Goal: Transaction & Acquisition: Purchase product/service

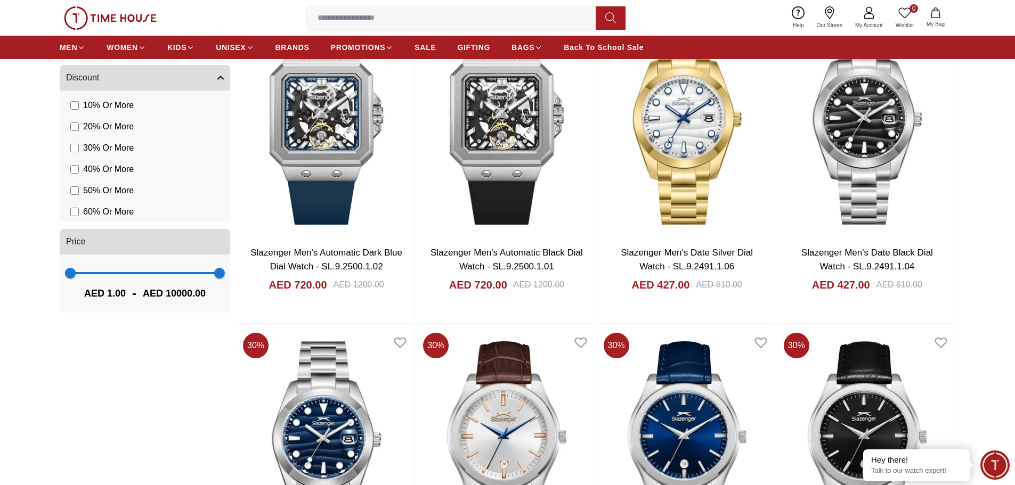
scroll to position [906, 0]
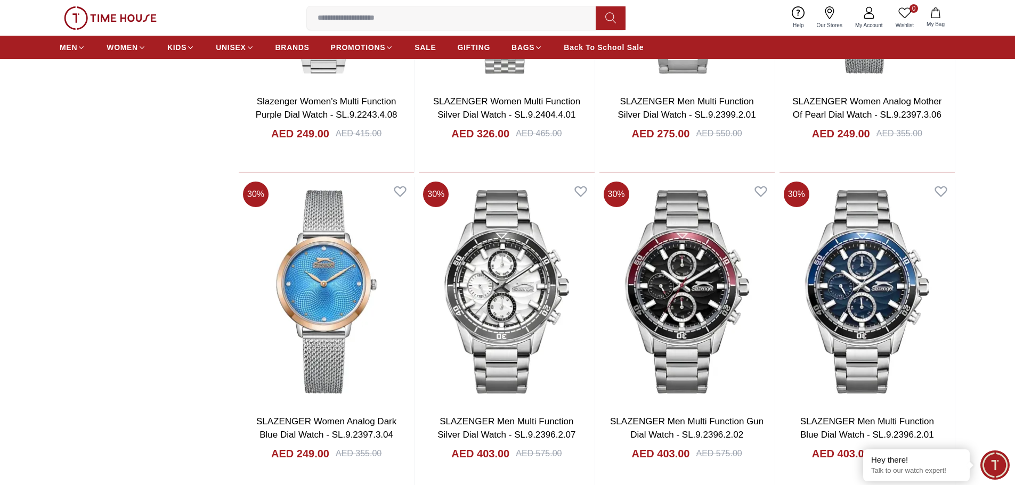
scroll to position [4961, 0]
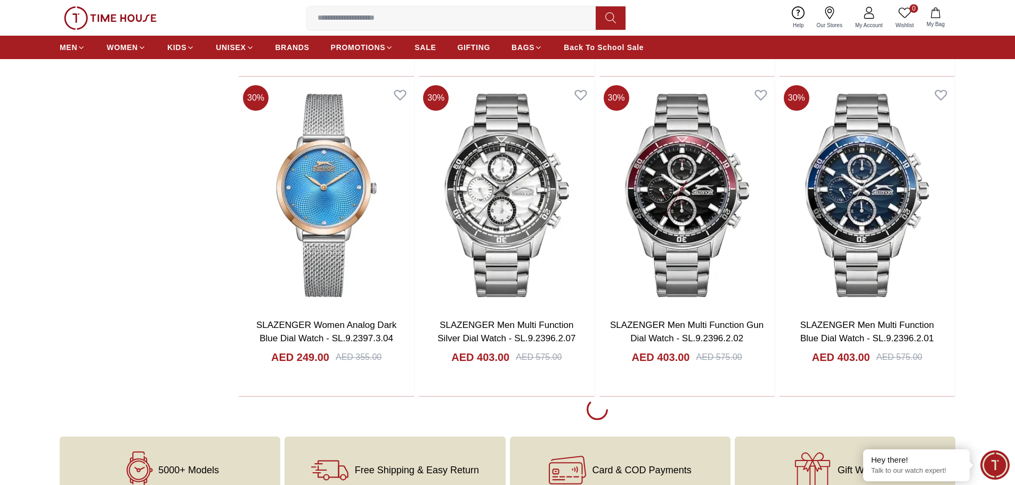
scroll to position [5014, 0]
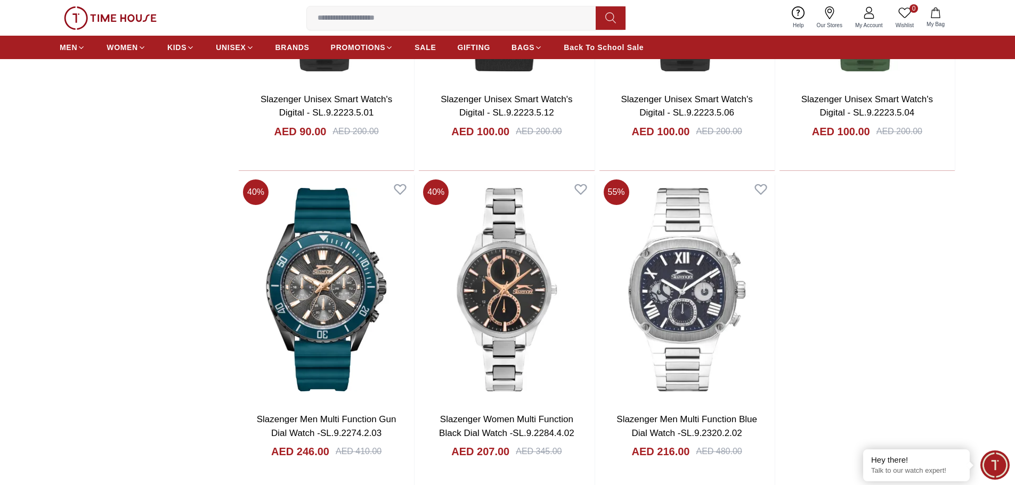
scroll to position [6613, 0]
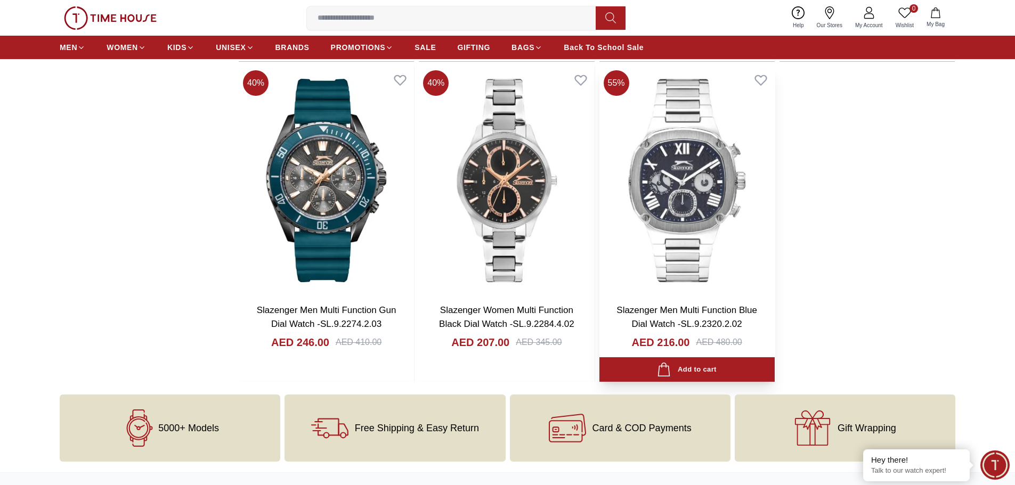
click at [707, 237] on img at bounding box center [687, 180] width 175 height 229
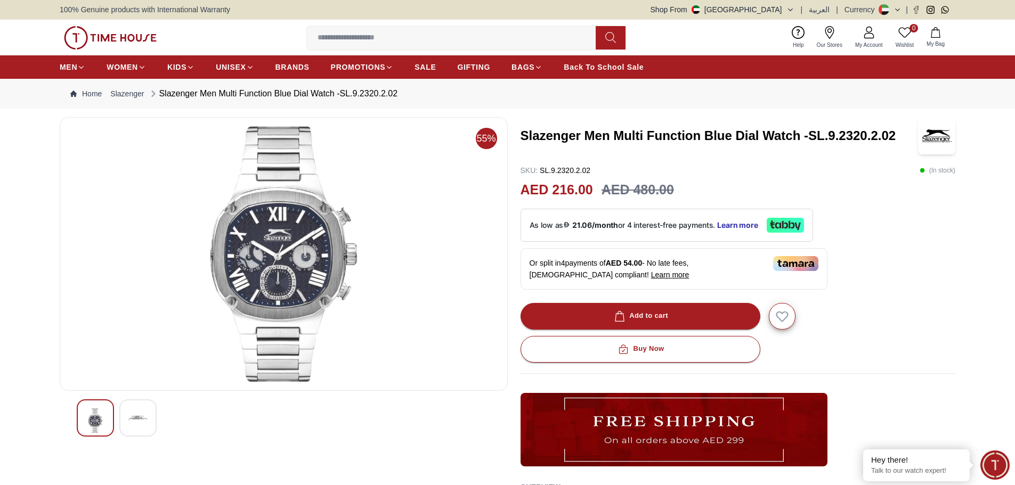
click at [134, 419] on img at bounding box center [137, 418] width 19 height 19
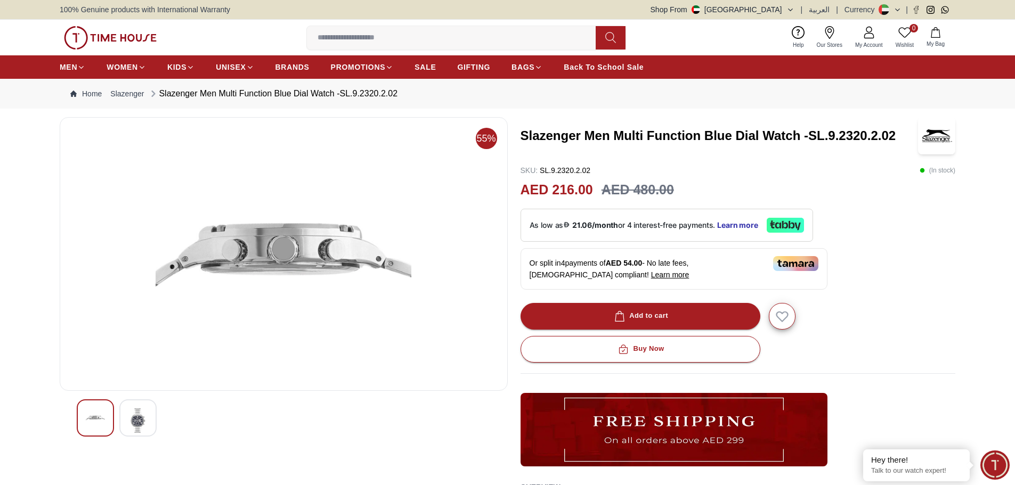
click at [93, 414] on img at bounding box center [95, 418] width 19 height 19
click at [142, 409] on img at bounding box center [137, 421] width 19 height 25
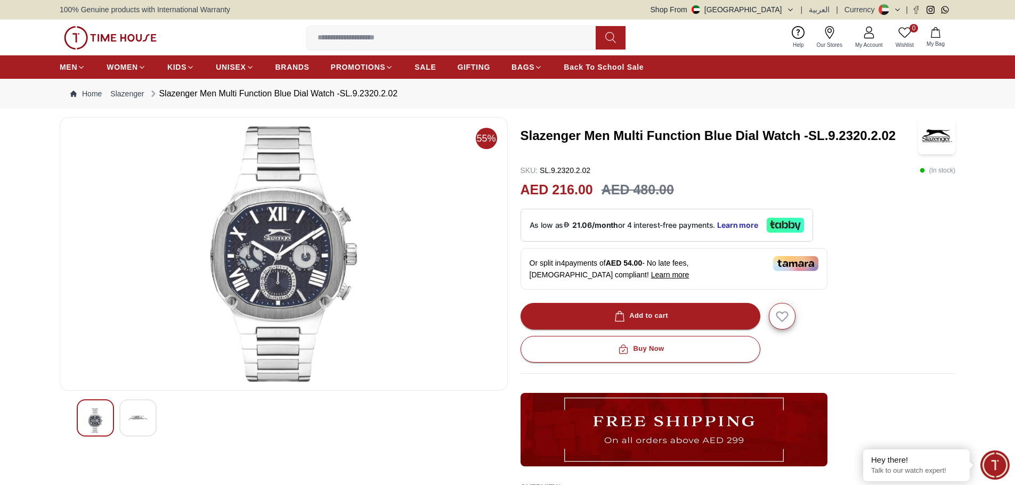
click at [274, 250] on img at bounding box center [284, 254] width 430 height 256
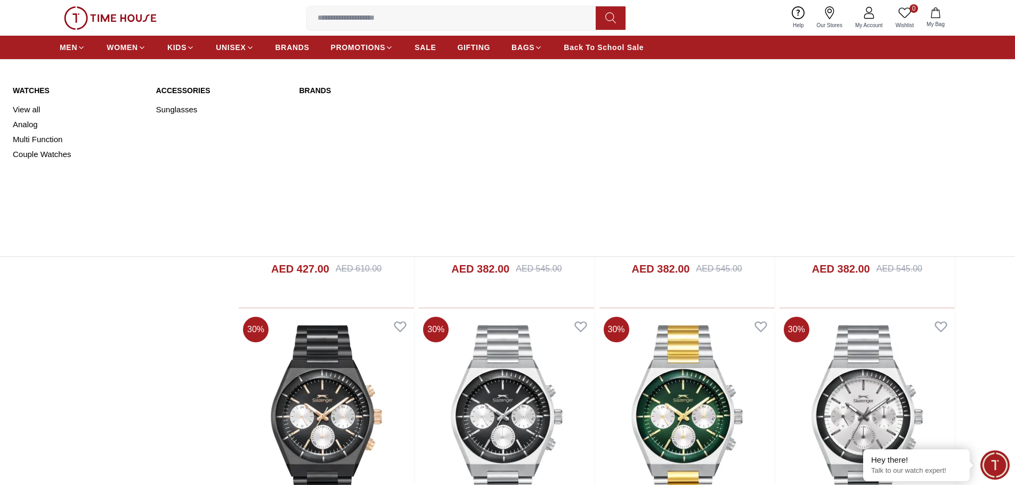
scroll to position [1172, 0]
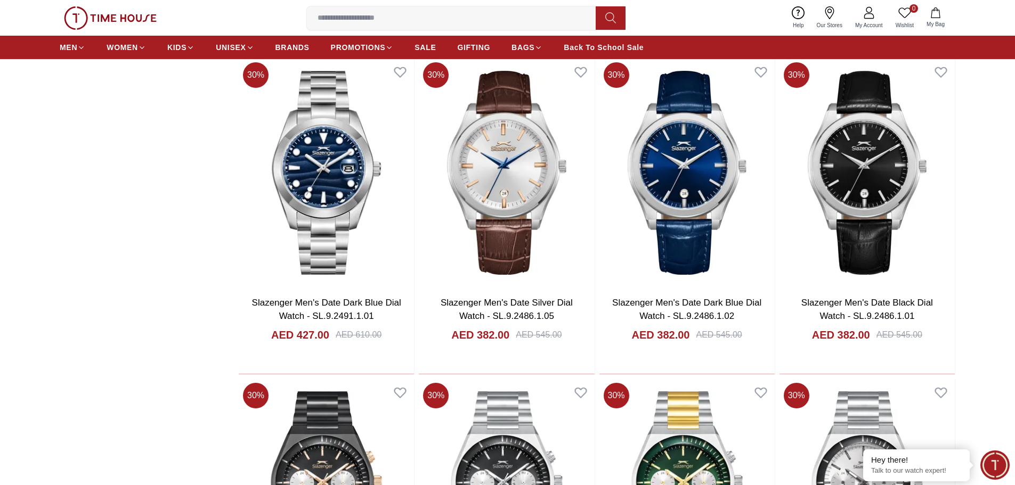
click at [123, 13] on img at bounding box center [110, 17] width 93 height 23
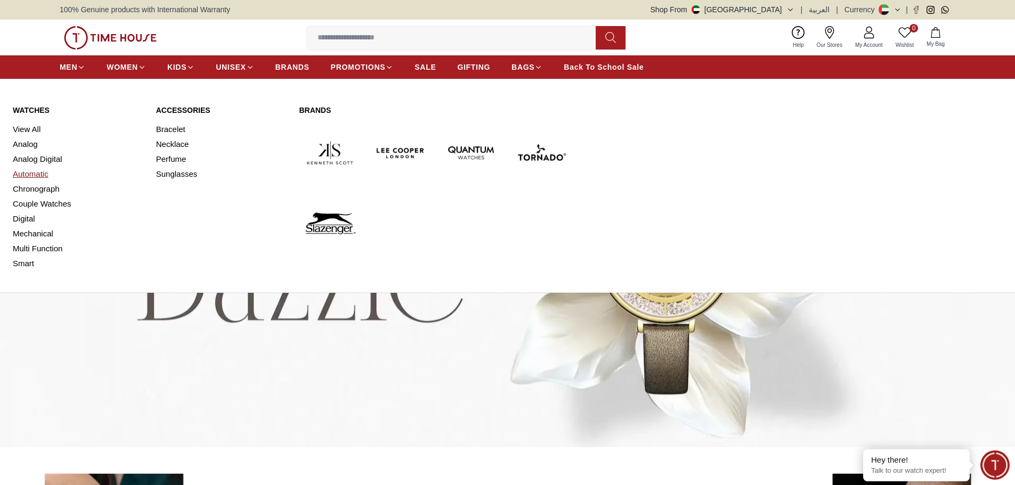
click at [22, 169] on link "Automatic" at bounding box center [78, 174] width 131 height 15
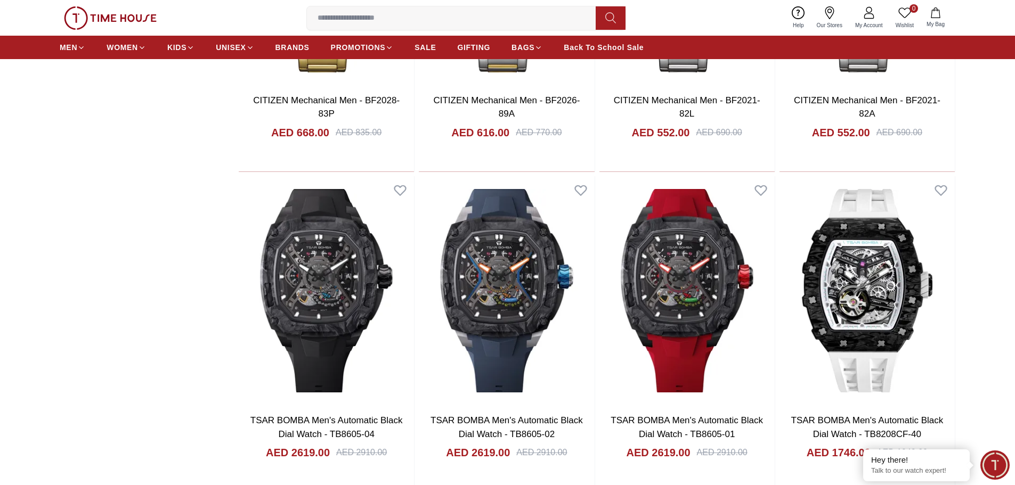
scroll to position [1279, 0]
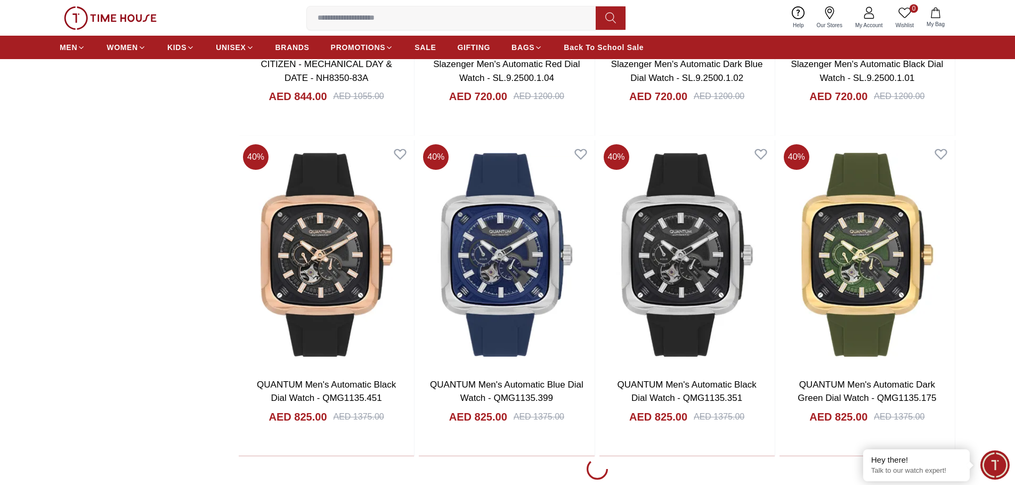
scroll to position [4530, 0]
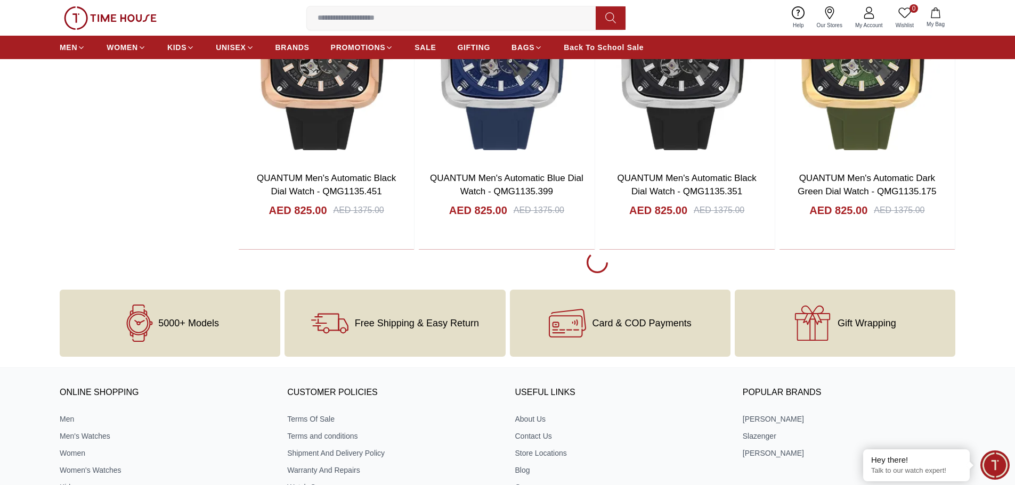
scroll to position [4743, 0]
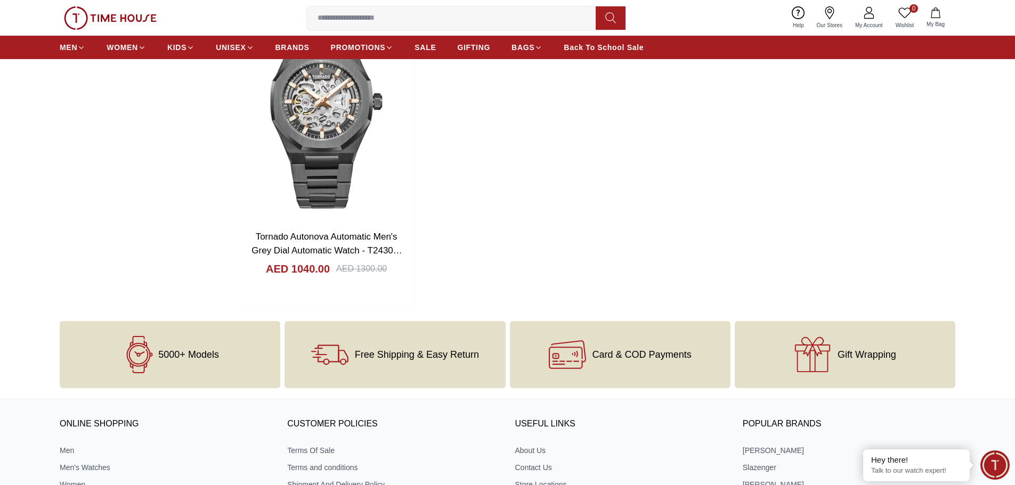
scroll to position [7834, 0]
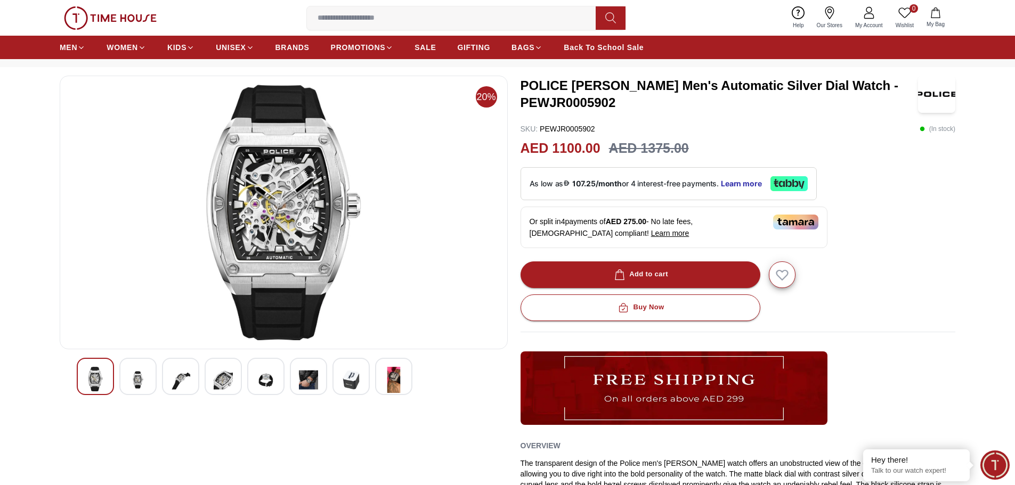
scroll to position [107, 0]
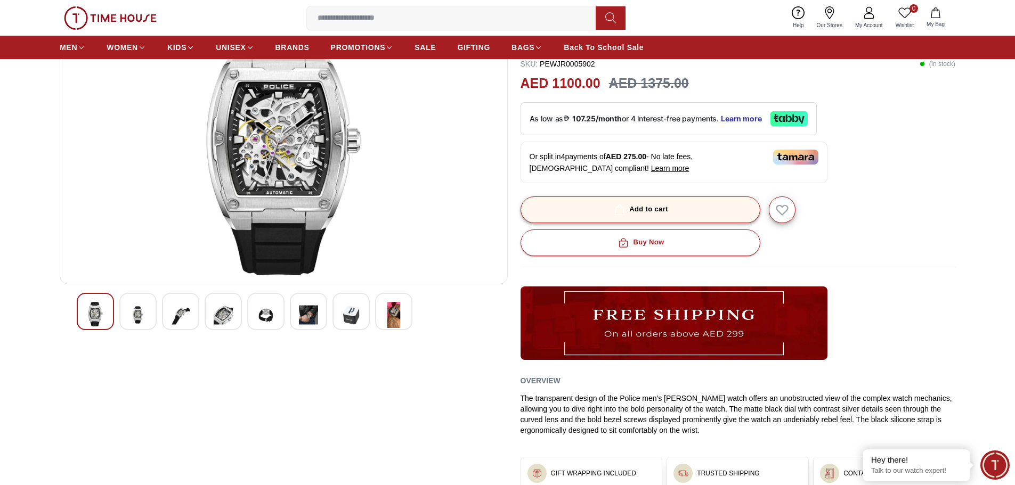
click at [722, 208] on button "Add to cart" at bounding box center [641, 210] width 240 height 27
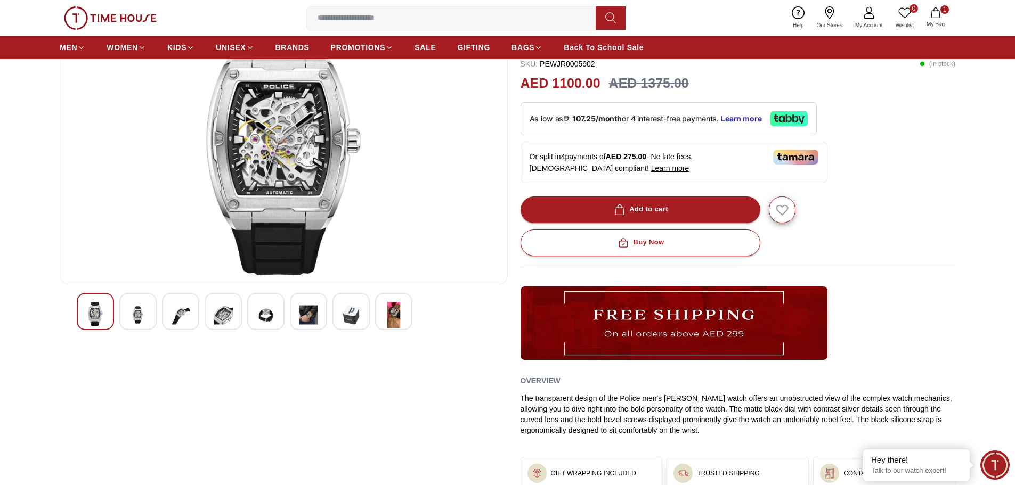
click at [144, 313] on img at bounding box center [137, 315] width 19 height 26
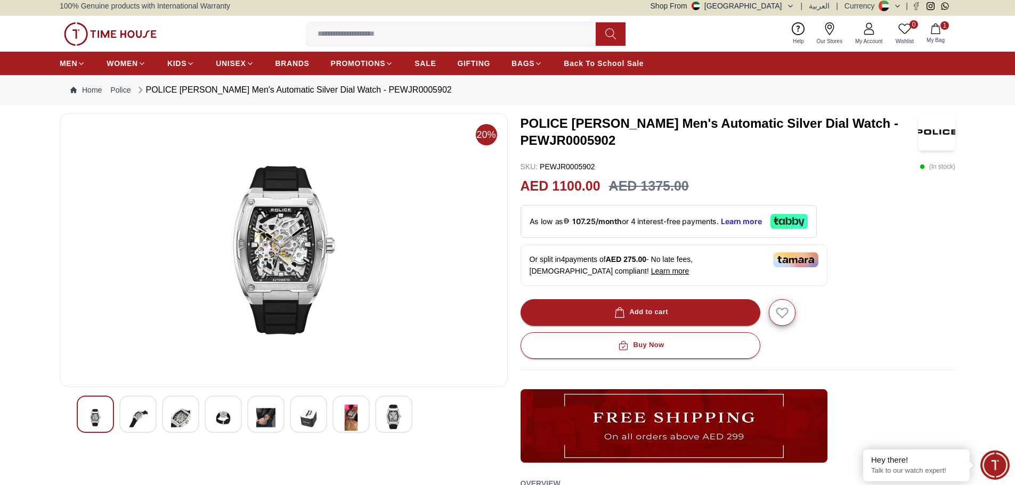
scroll to position [0, 0]
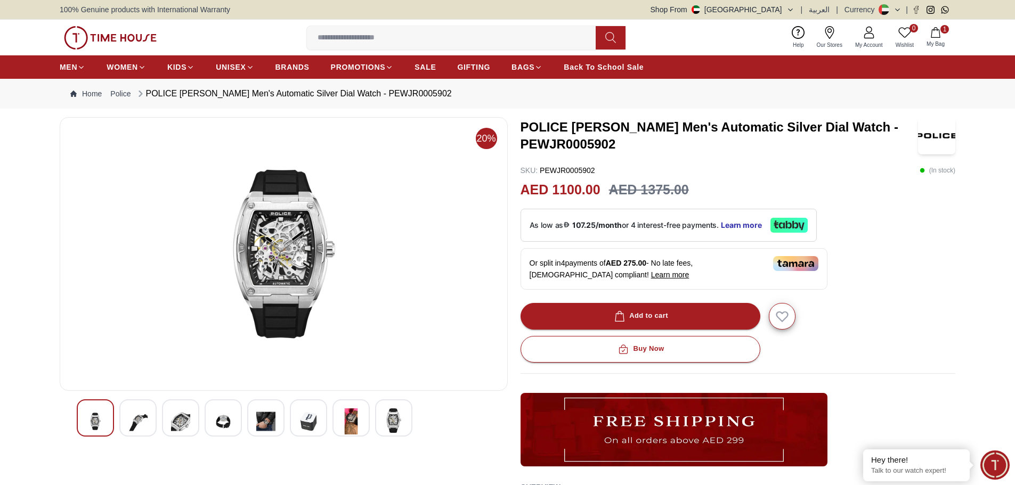
click at [178, 410] on img at bounding box center [180, 422] width 19 height 26
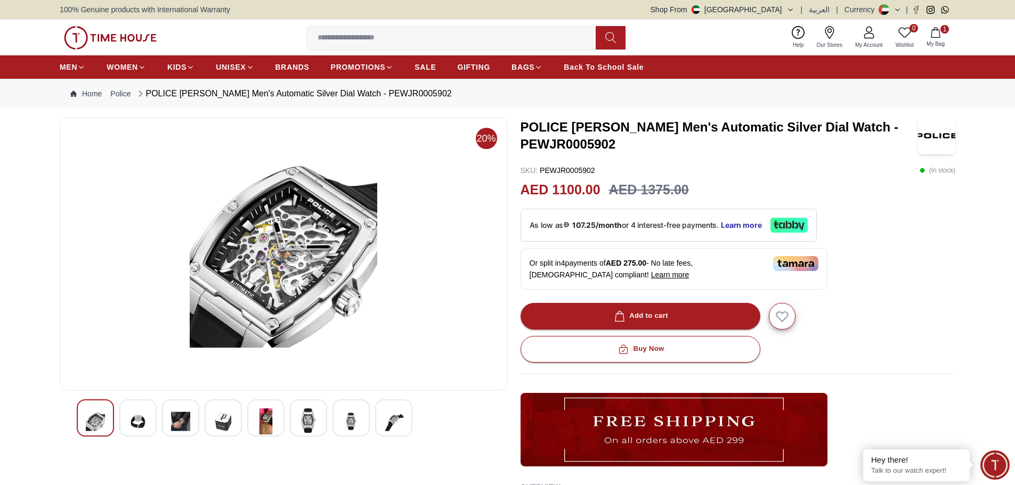
click at [216, 417] on img at bounding box center [223, 422] width 19 height 26
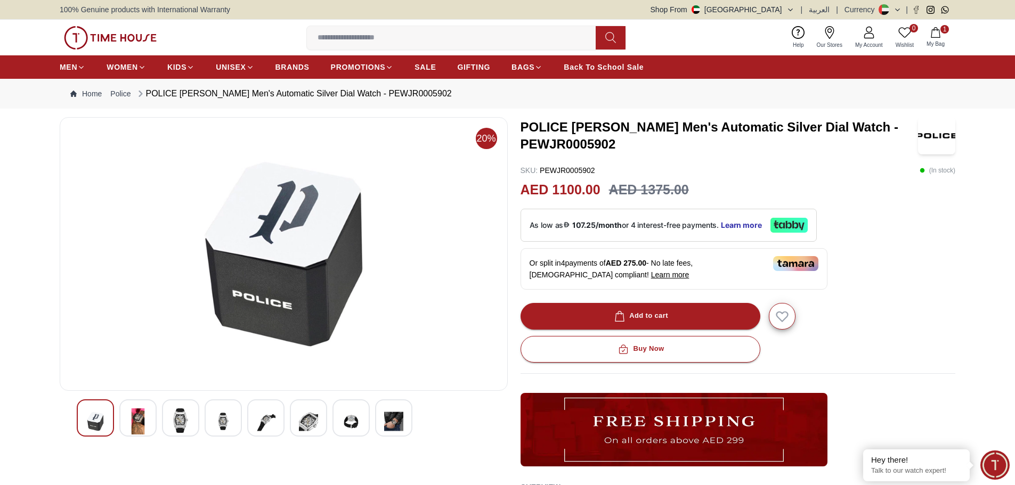
click at [217, 421] on img at bounding box center [223, 422] width 19 height 26
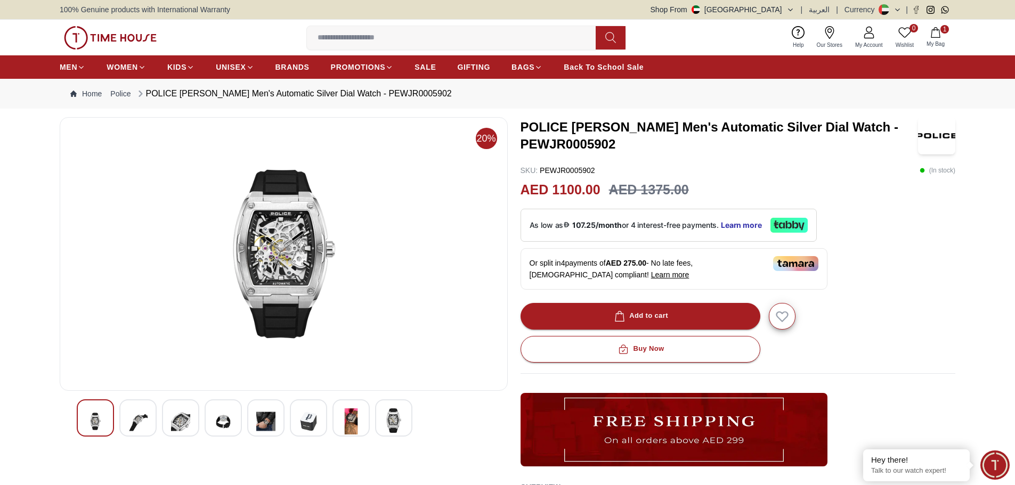
click at [265, 417] on img at bounding box center [265, 422] width 19 height 26
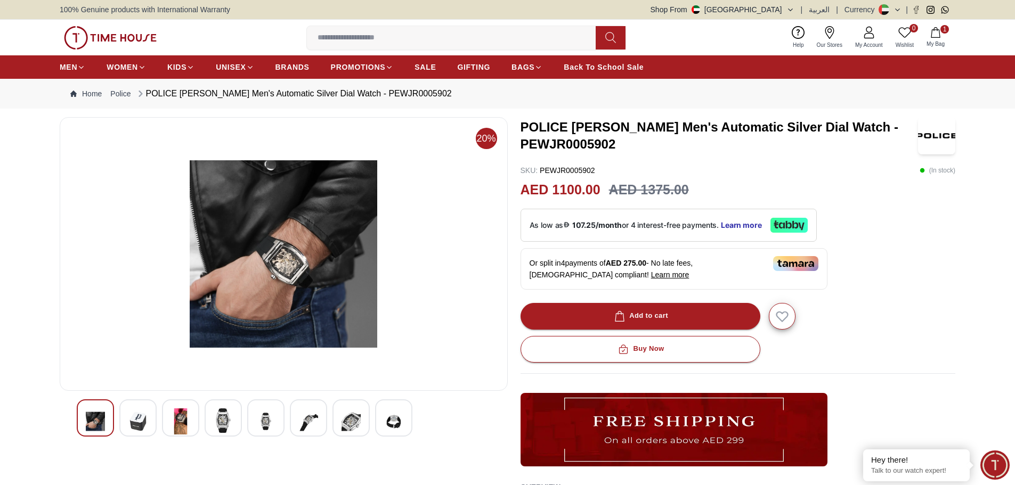
click at [315, 414] on img at bounding box center [308, 422] width 19 height 26
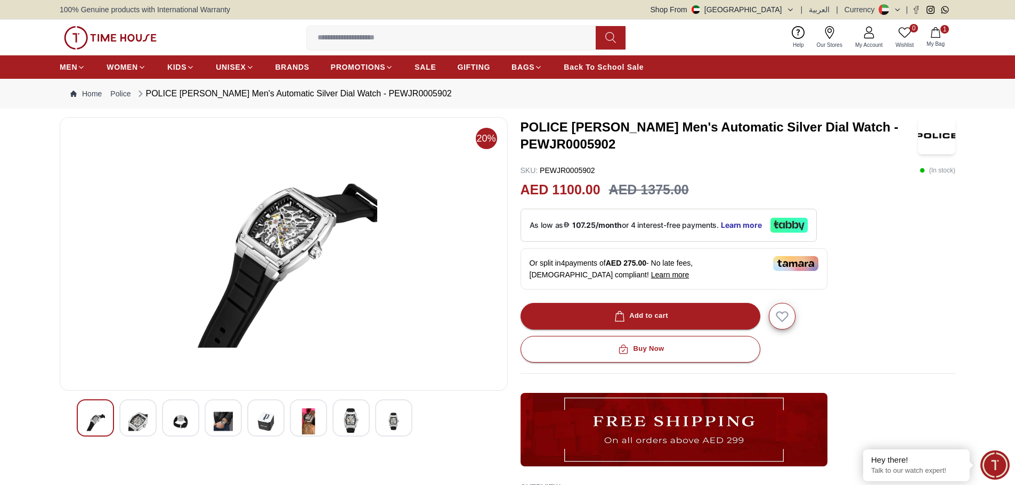
click at [343, 412] on img at bounding box center [351, 421] width 19 height 25
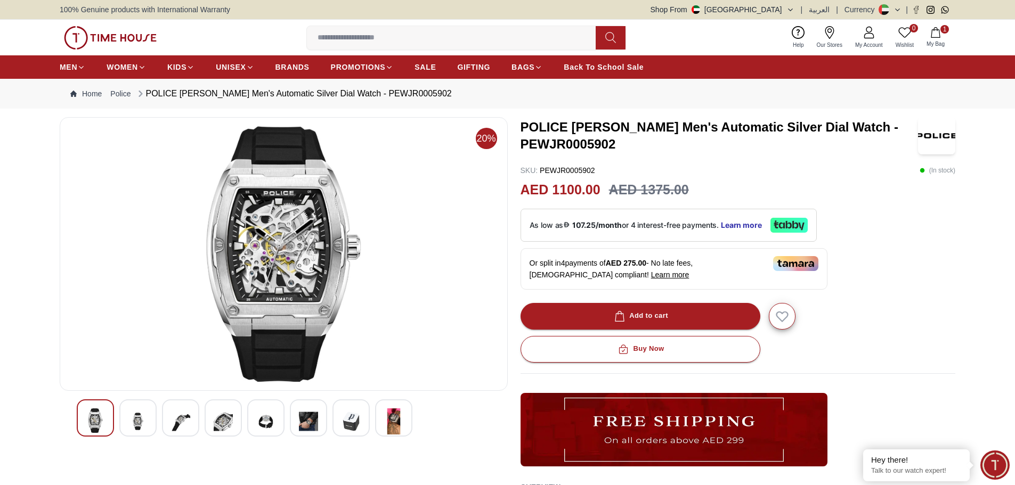
click at [392, 415] on img at bounding box center [393, 422] width 19 height 26
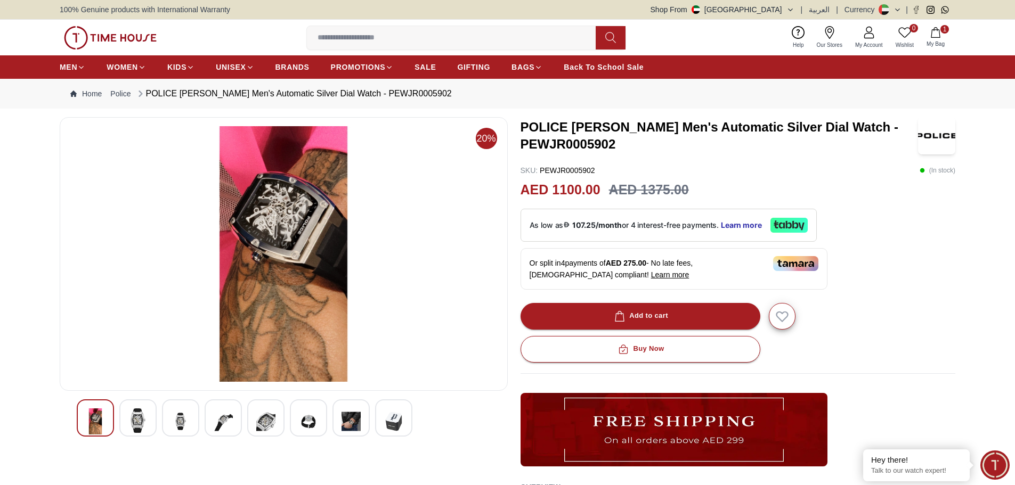
click at [357, 416] on img at bounding box center [351, 422] width 19 height 26
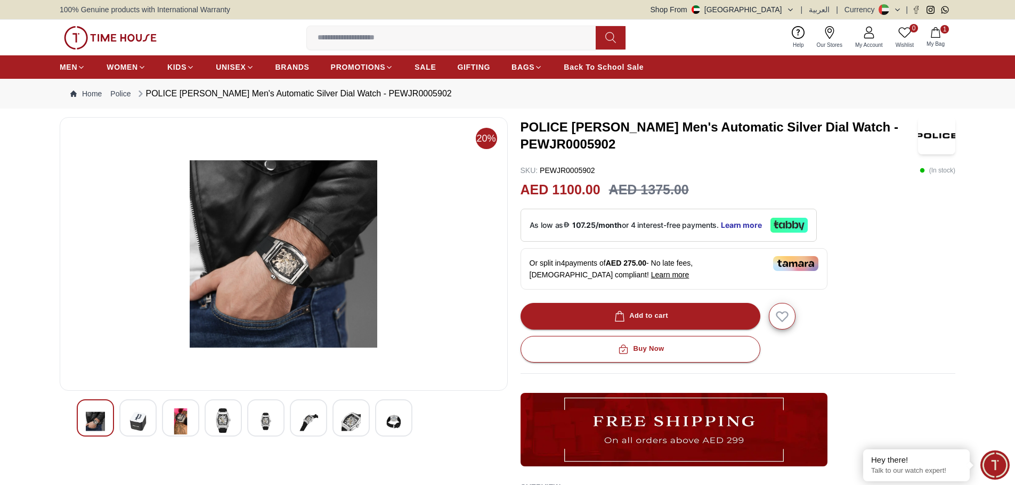
click at [311, 418] on img at bounding box center [308, 422] width 19 height 26
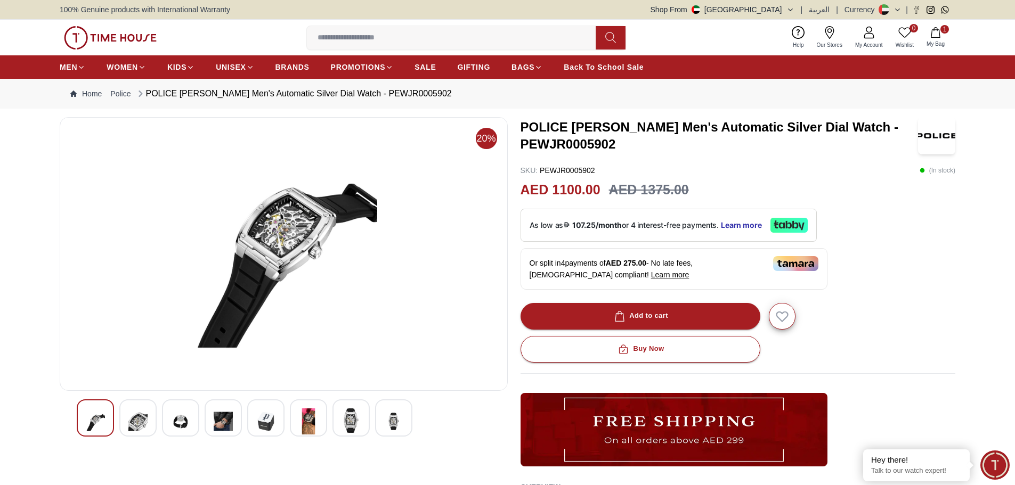
click at [386, 419] on img at bounding box center [393, 422] width 19 height 26
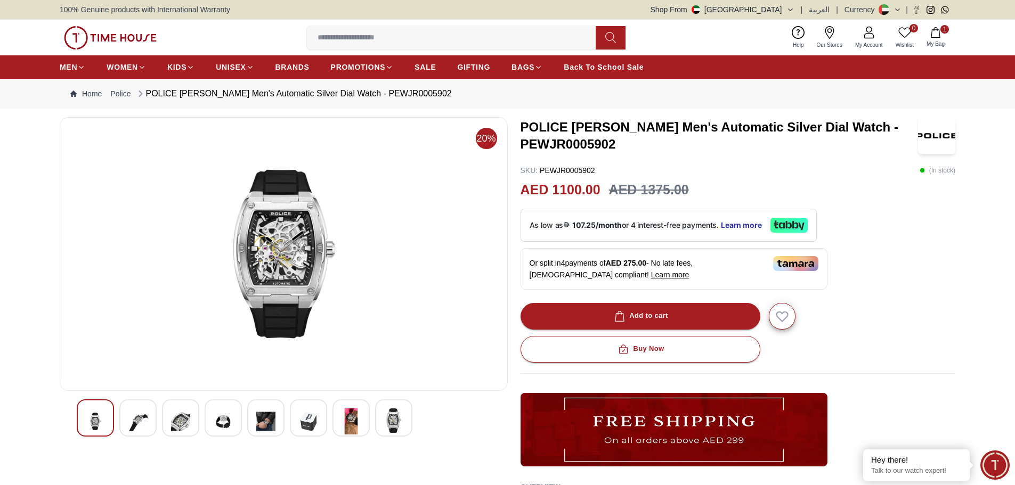
click at [399, 419] on img at bounding box center [393, 421] width 19 height 25
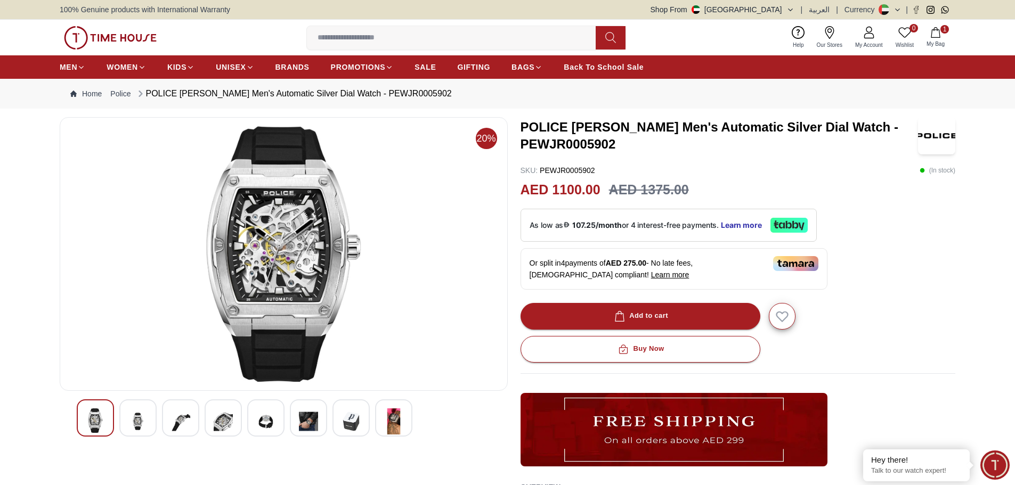
click at [399, 419] on img at bounding box center [393, 422] width 19 height 26
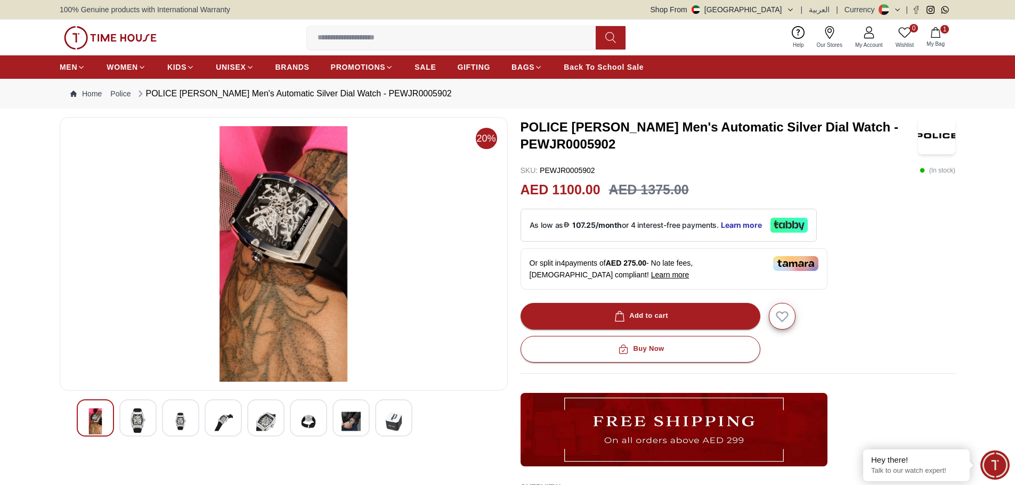
click at [399, 419] on img at bounding box center [393, 422] width 19 height 26
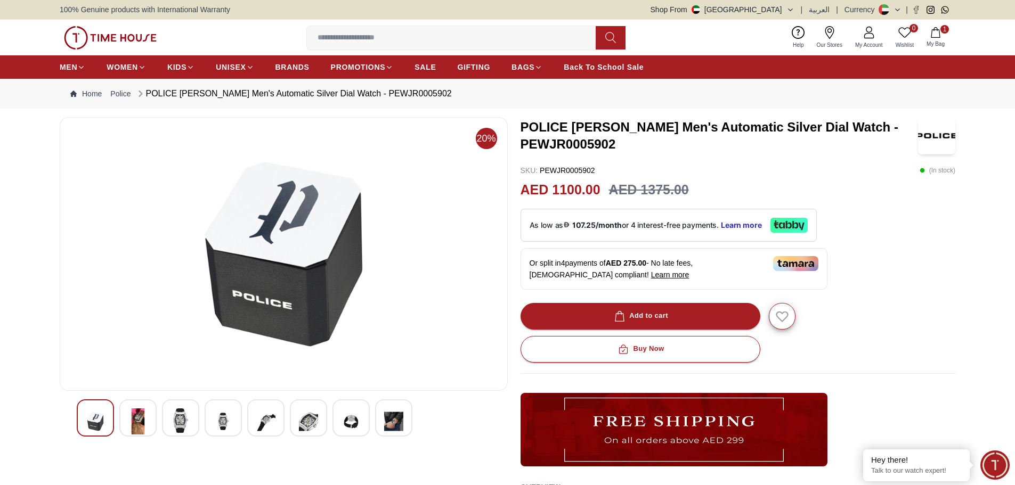
click at [399, 419] on img at bounding box center [393, 422] width 19 height 26
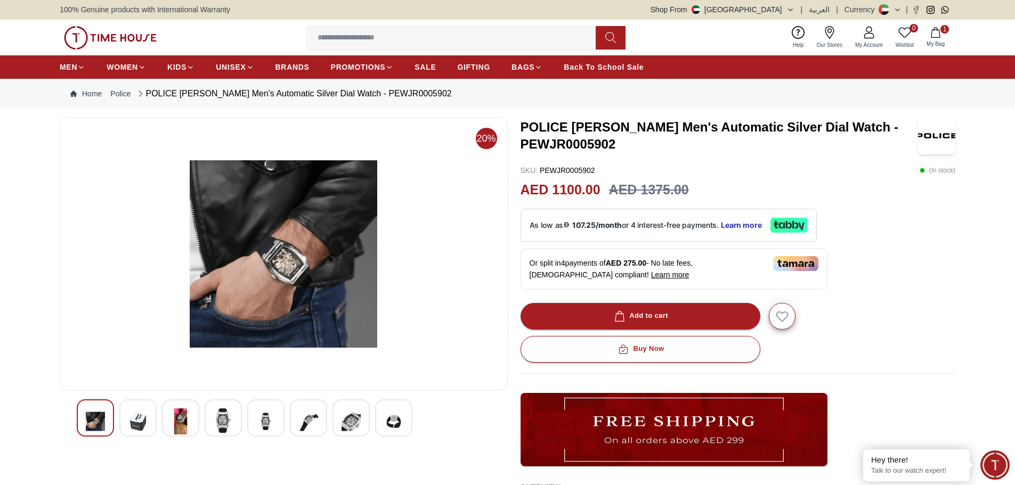
click at [399, 419] on img at bounding box center [393, 422] width 19 height 26
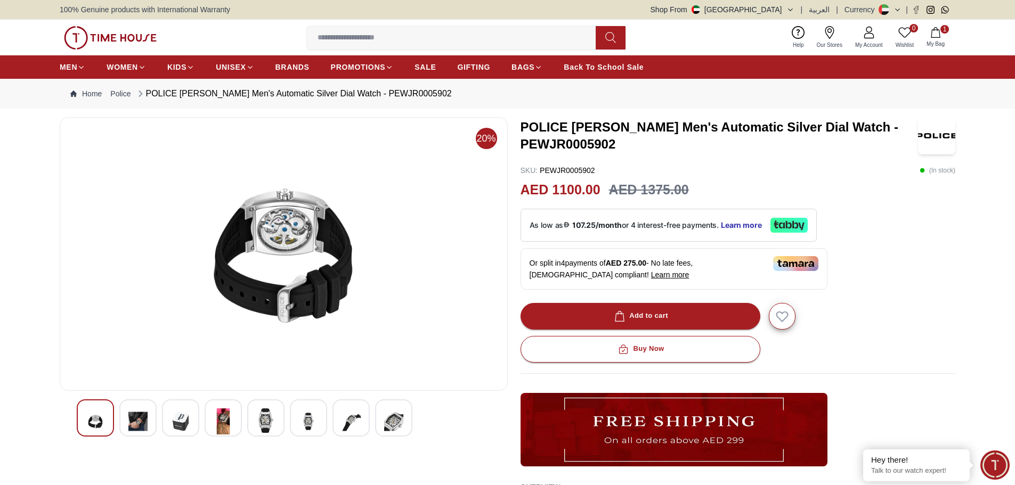
click at [399, 419] on img at bounding box center [393, 422] width 19 height 26
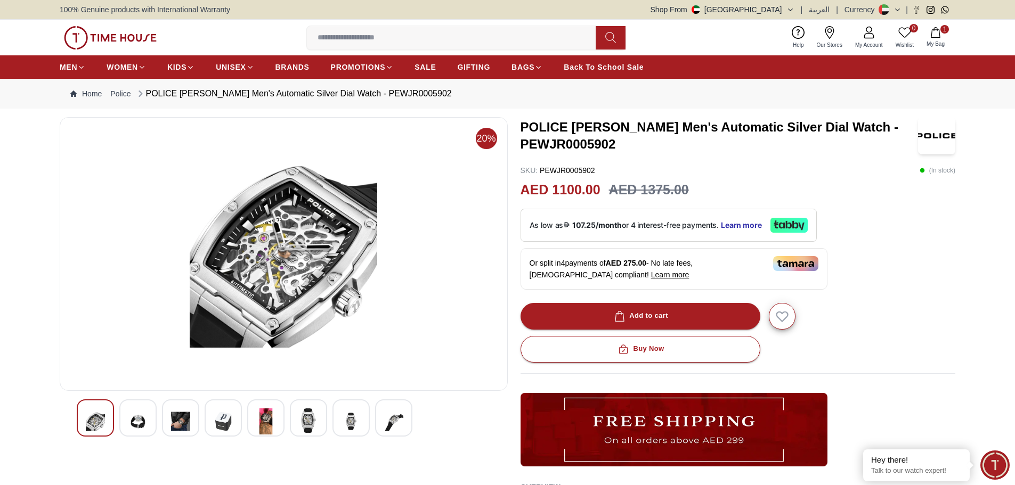
click at [399, 419] on img at bounding box center [393, 422] width 19 height 26
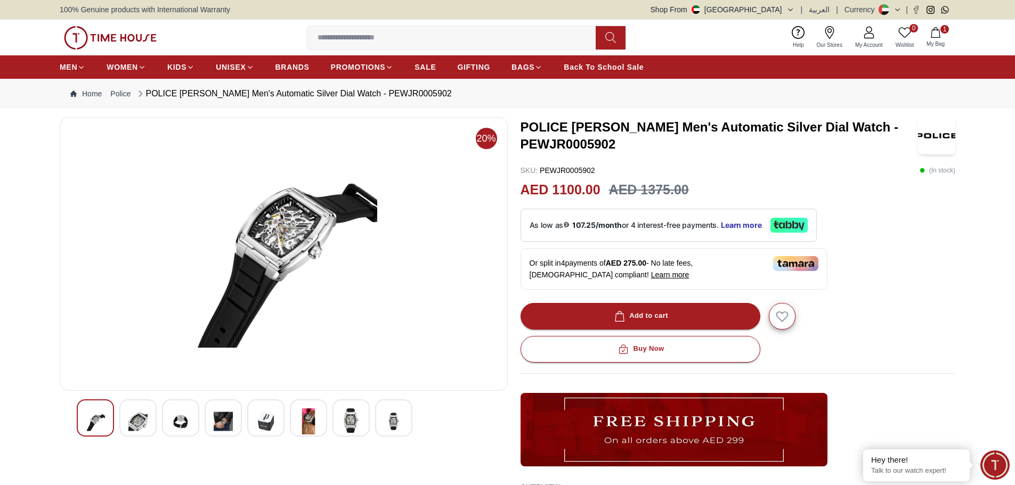
click at [399, 419] on img at bounding box center [393, 422] width 19 height 26
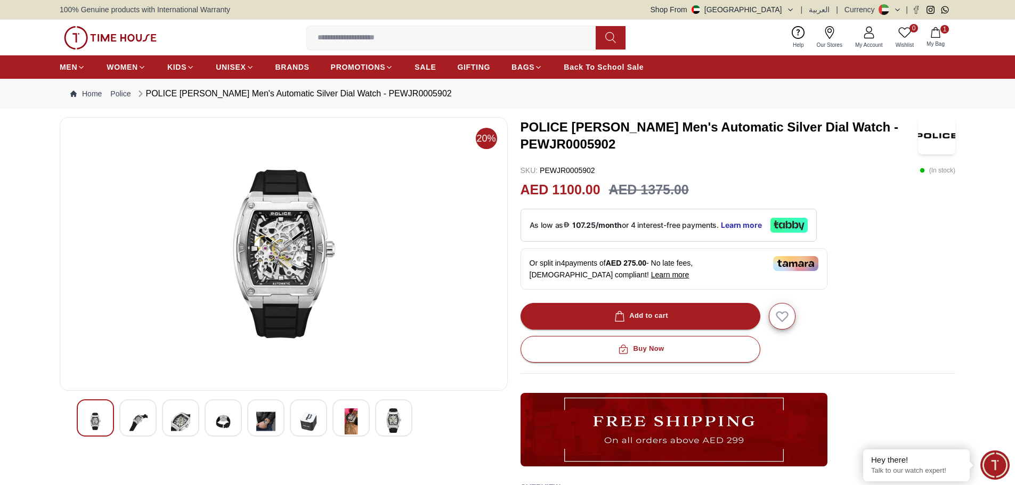
click at [399, 419] on img at bounding box center [393, 421] width 19 height 25
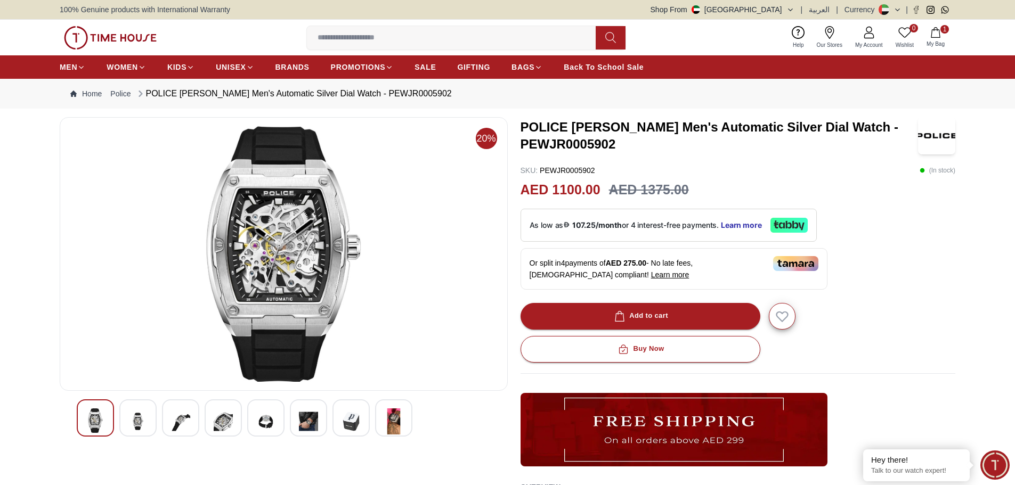
click at [399, 419] on img at bounding box center [393, 422] width 19 height 26
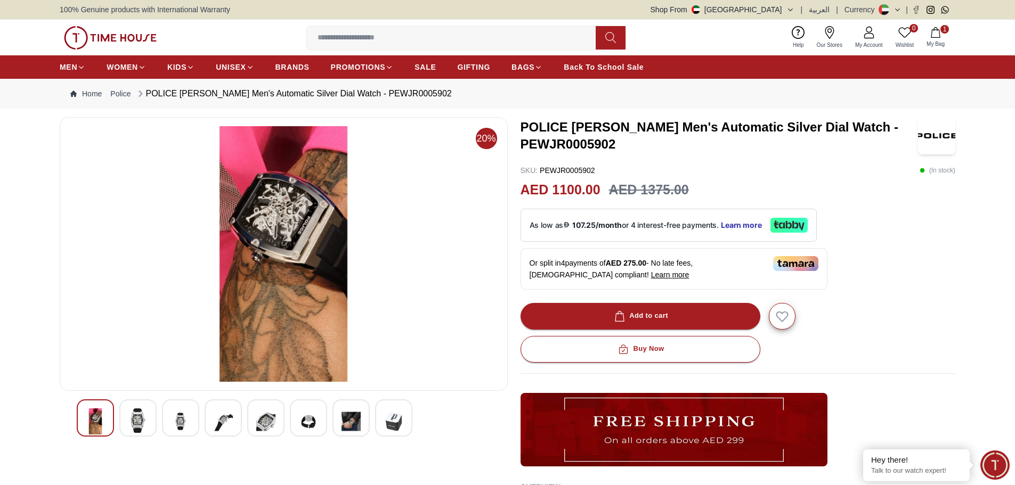
click at [399, 419] on img at bounding box center [393, 422] width 19 height 26
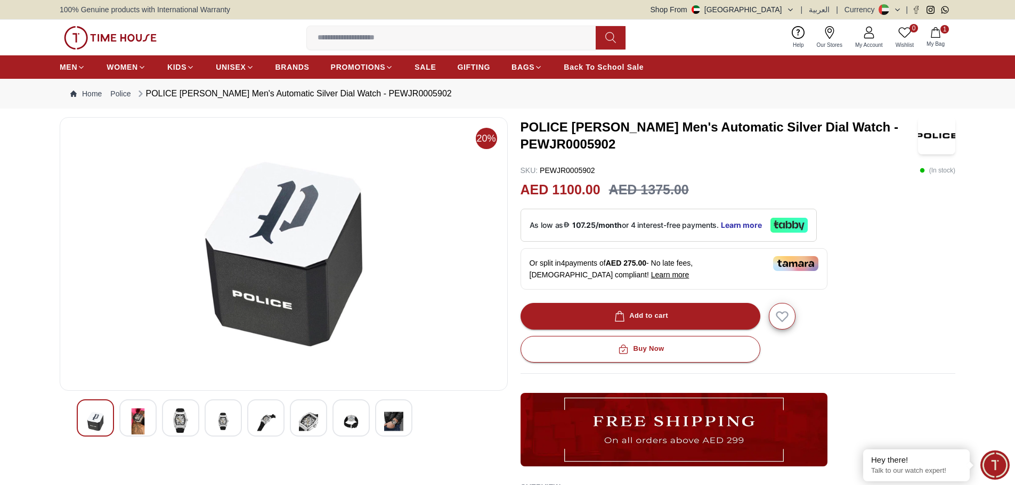
click at [399, 419] on img at bounding box center [393, 422] width 19 height 26
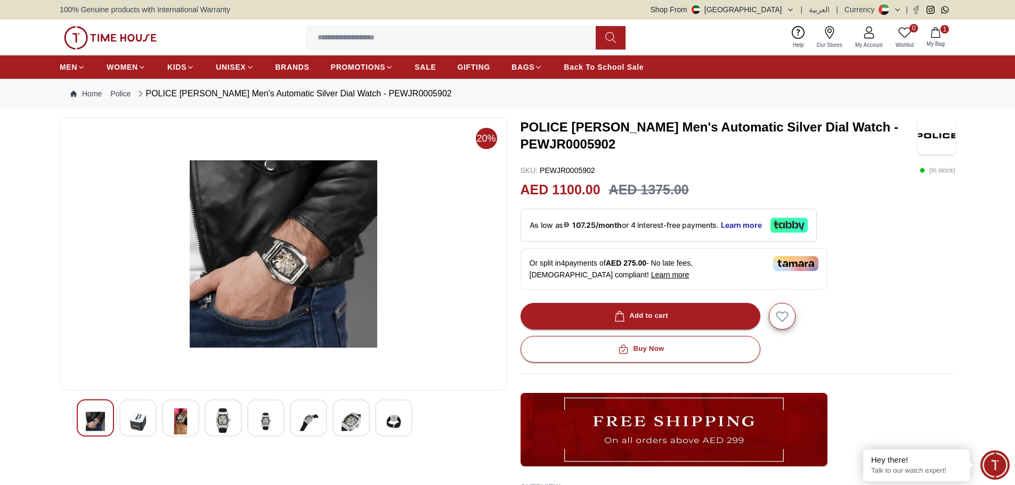
click at [399, 419] on img at bounding box center [393, 422] width 19 height 26
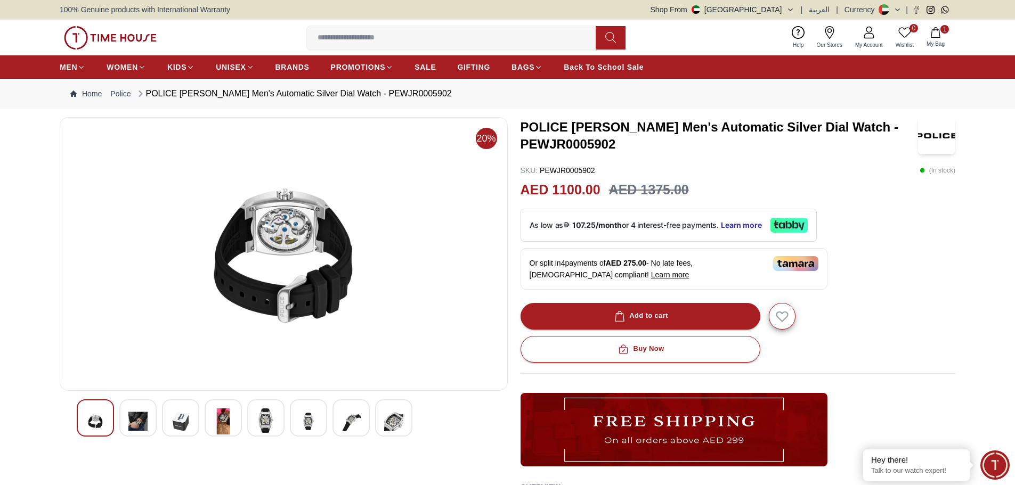
click at [399, 419] on img at bounding box center [393, 422] width 19 height 26
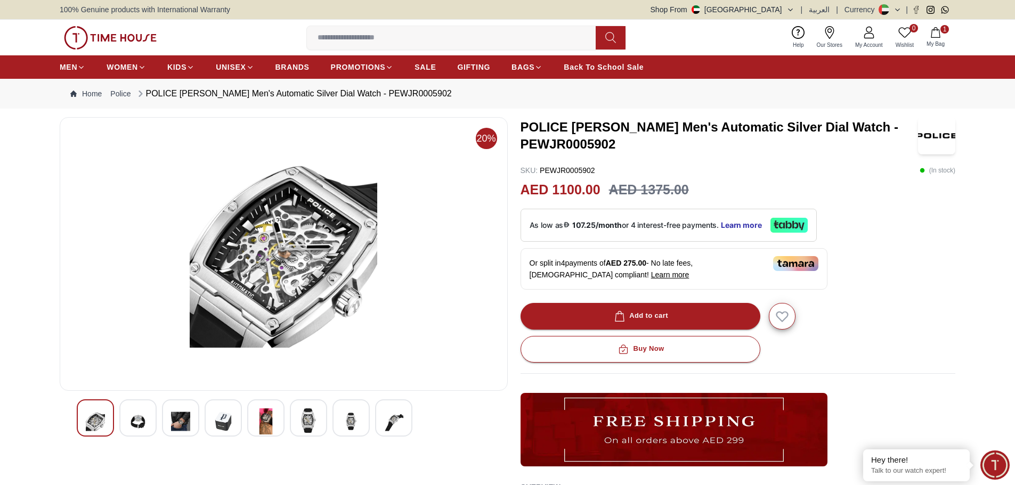
click at [782, 230] on icon at bounding box center [789, 225] width 37 height 15
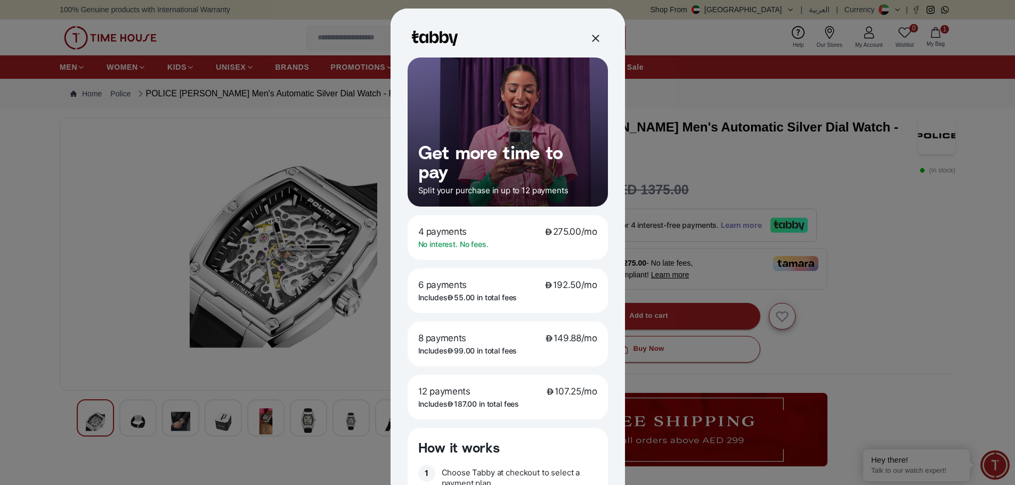
click at [734, 227] on div at bounding box center [507, 242] width 1015 height 485
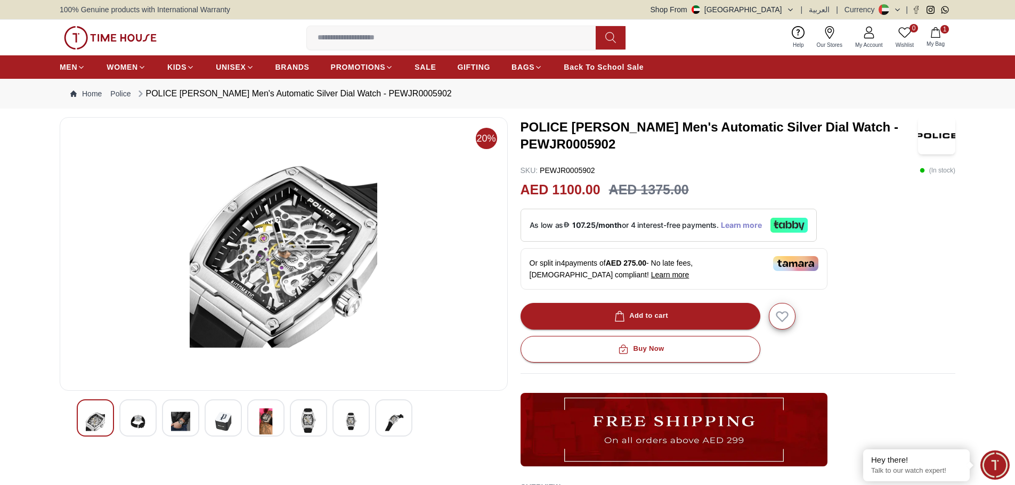
click at [751, 225] on span "Learn more" at bounding box center [741, 225] width 41 height 9
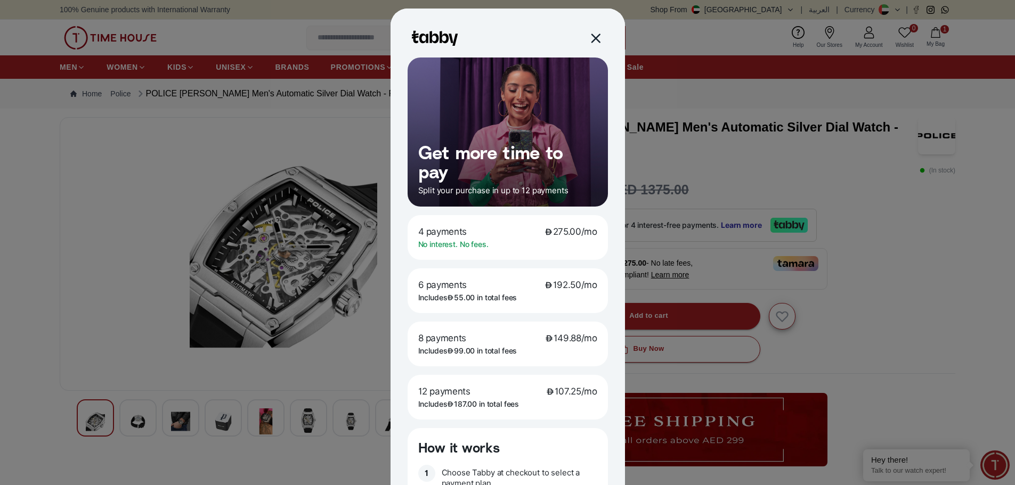
click at [592, 34] on div at bounding box center [595, 38] width 12 height 12
